Goal: Transaction & Acquisition: Download file/media

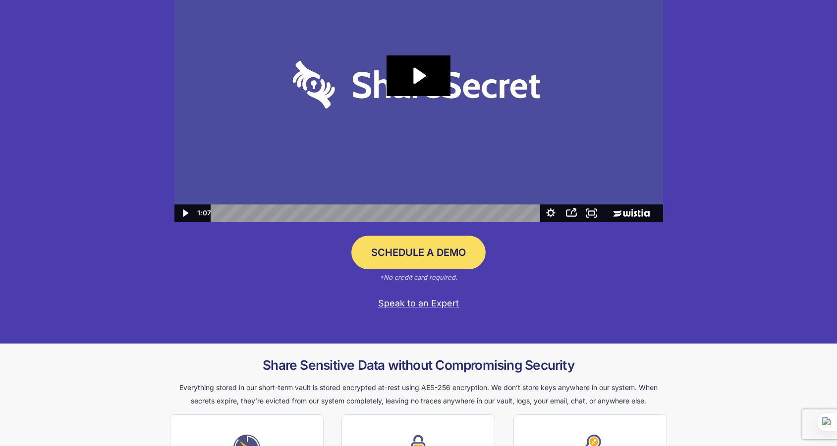
scroll to position [149, 0]
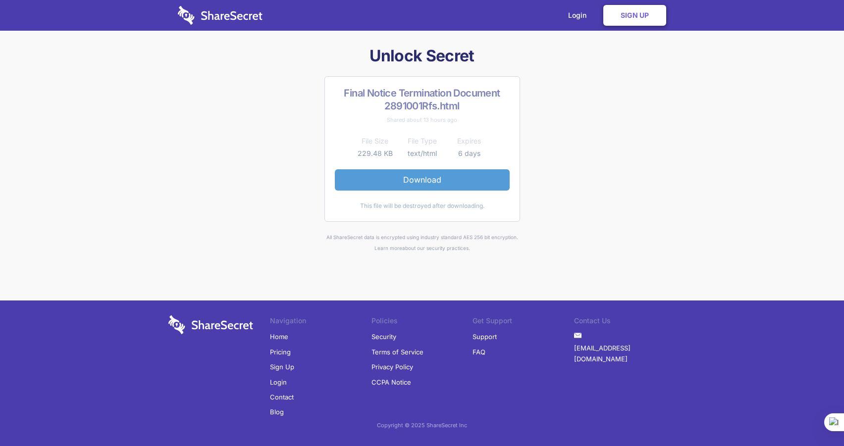
click at [422, 179] on link "Download" at bounding box center [422, 179] width 175 height 21
